Goal: Check status: Check status

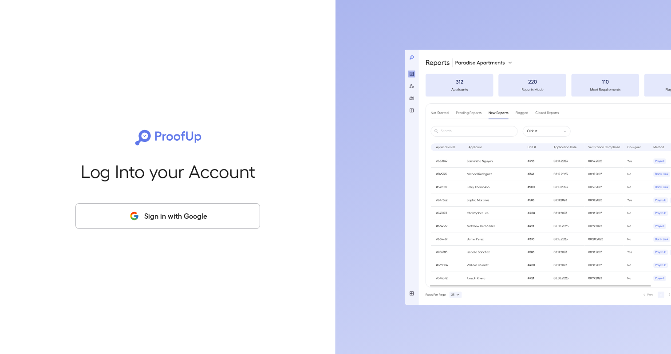
click at [207, 219] on button "Sign in with Google" at bounding box center [167, 216] width 185 height 26
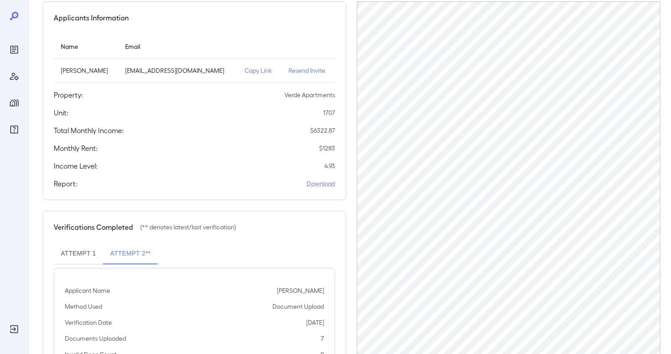
scroll to position [83, 0]
click at [331, 43] on th "simple table" at bounding box center [308, 45] width 54 height 25
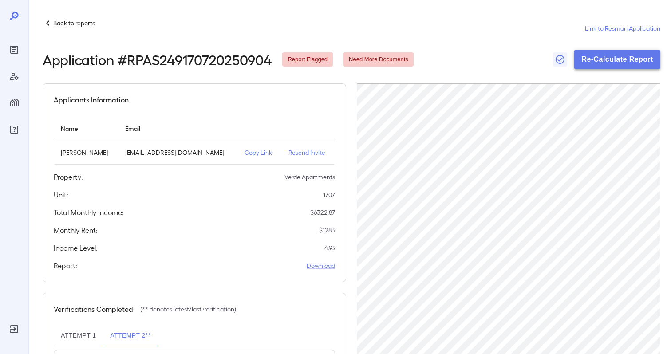
click at [608, 55] on button "Re-Calculate Report" at bounding box center [617, 60] width 86 height 20
click at [304, 133] on th "simple table" at bounding box center [308, 128] width 54 height 25
